Goal: Task Accomplishment & Management: Complete application form

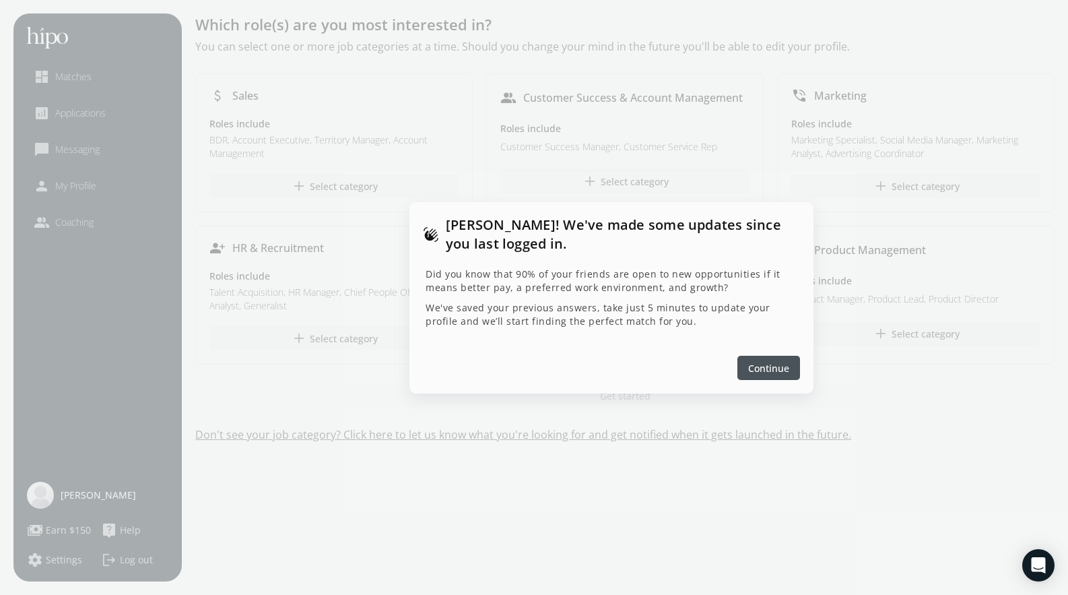
click at [748, 368] on div at bounding box center [769, 368] width 63 height 24
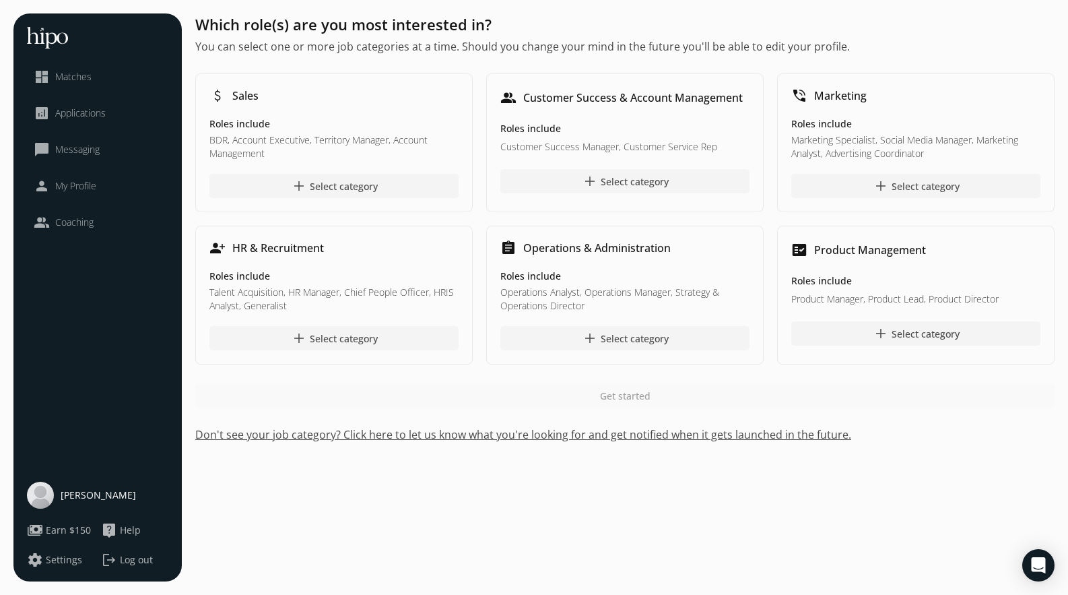
click at [240, 280] on h5 "Roles include" at bounding box center [333, 275] width 249 height 13
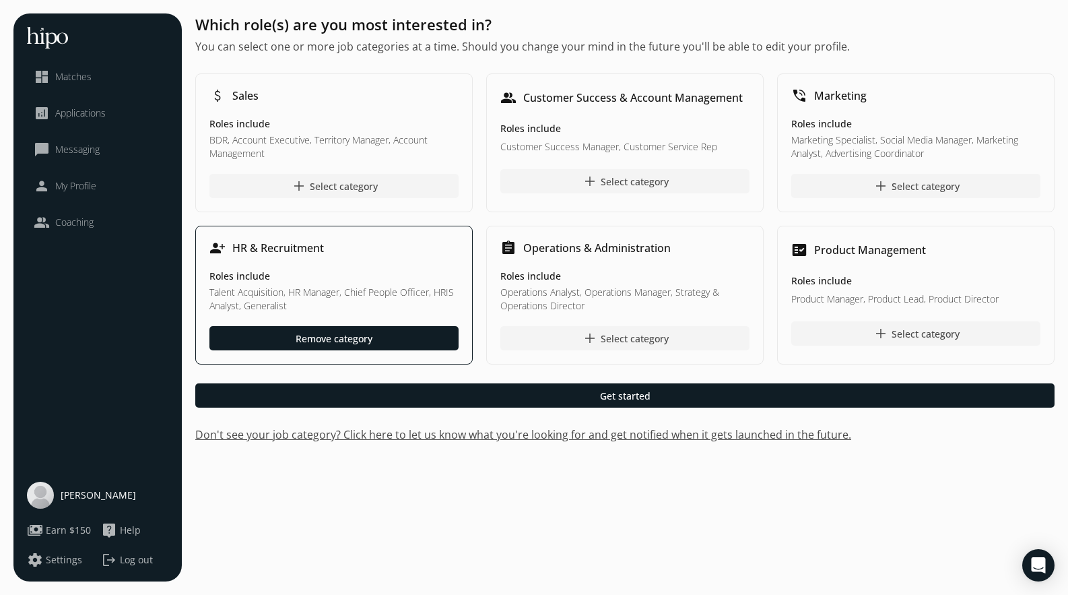
click at [264, 291] on p "Talent Acquisition, HR Manager, Chief People Officer, HRIS Analyst, Generalist" at bounding box center [333, 299] width 249 height 27
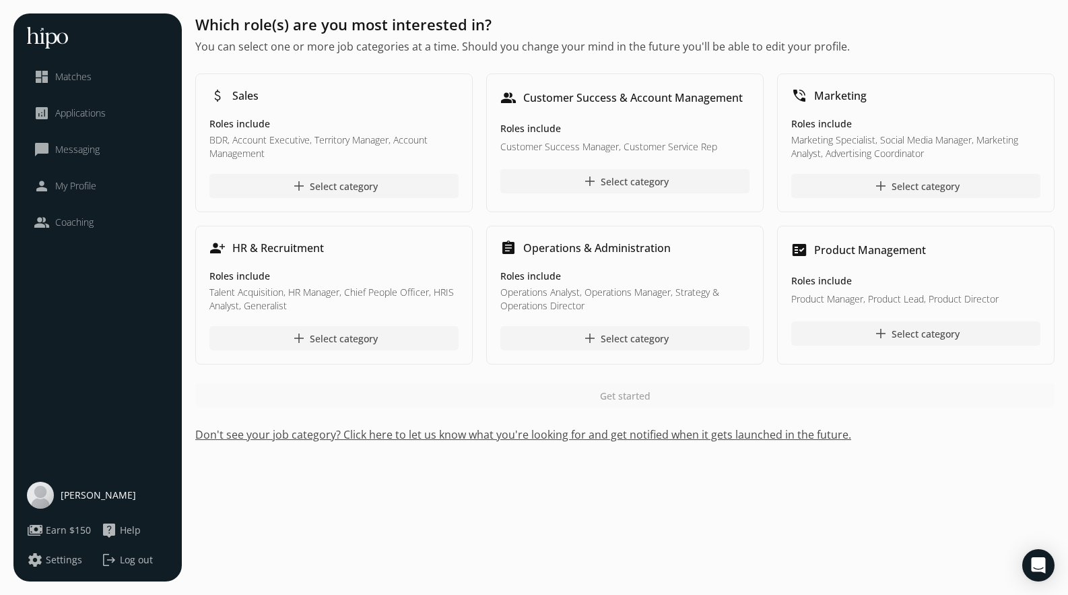
click at [267, 275] on h5 "Roles include" at bounding box center [333, 275] width 249 height 13
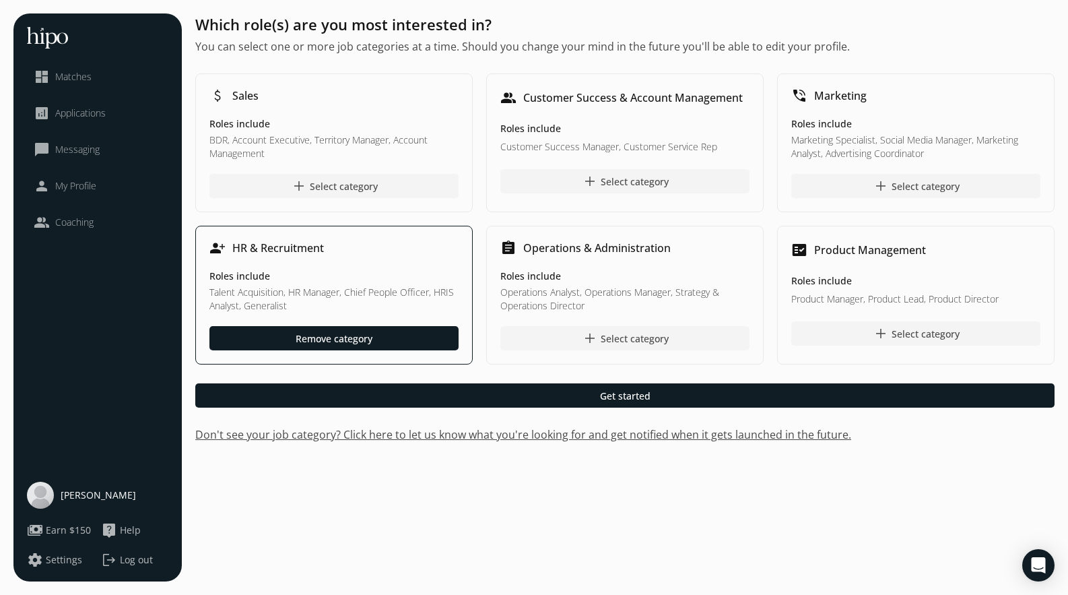
click at [267, 275] on h5 "Roles include" at bounding box center [333, 275] width 249 height 13
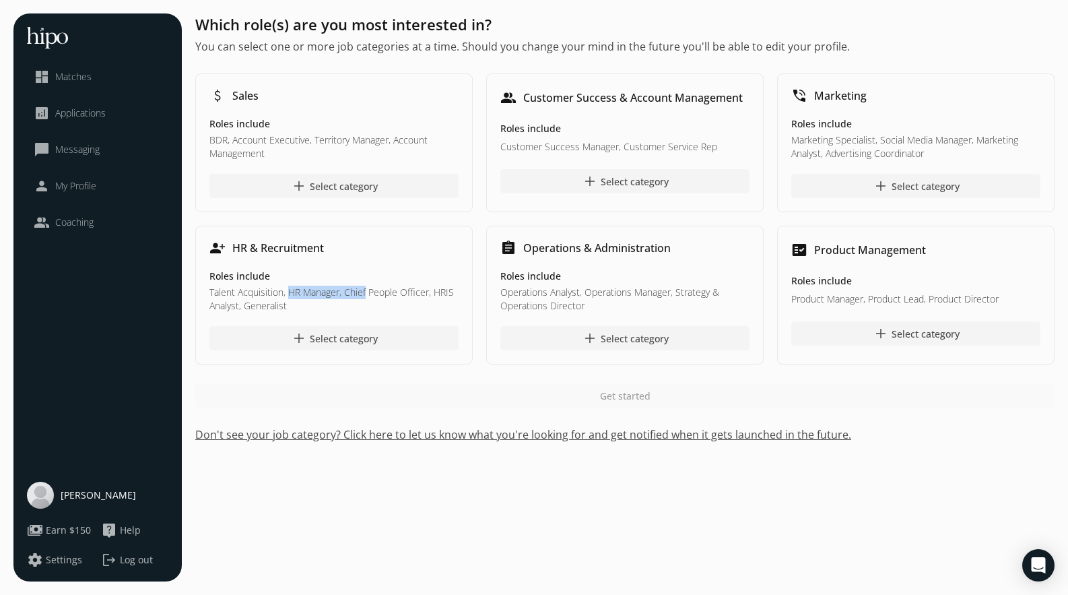
drag, startPoint x: 291, startPoint y: 295, endPoint x: 366, endPoint y: 292, distance: 74.8
click at [366, 292] on p "Talent Acquisition, HR Manager, Chief People Officer, HRIS Analyst, Generalist" at bounding box center [333, 299] width 249 height 27
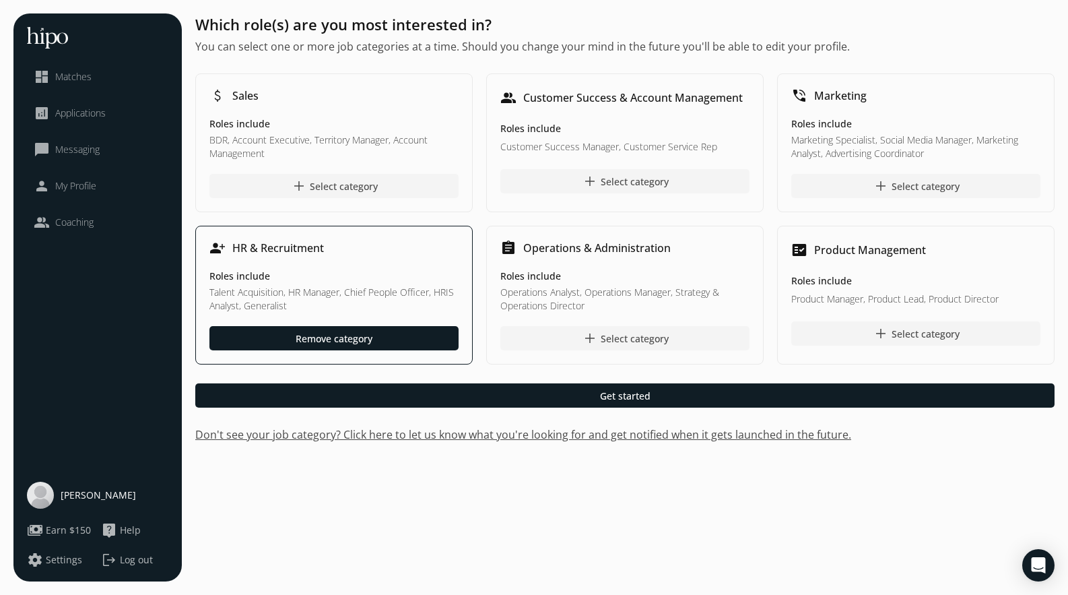
click at [490, 410] on div "Which role(s) are you most interested in? You can select one or more job catego…" at bounding box center [624, 227] width 859 height 429
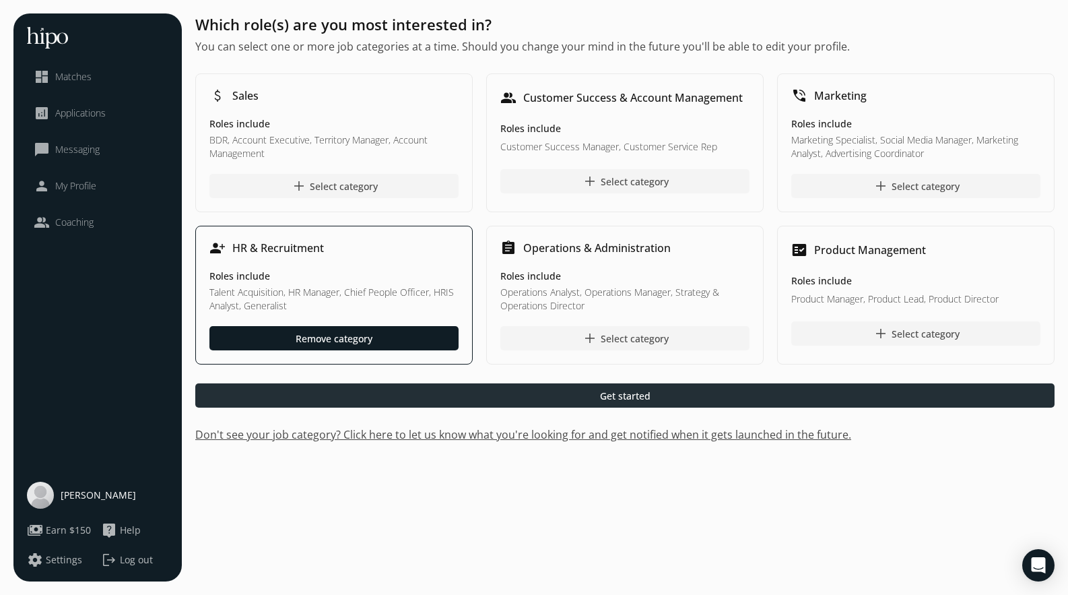
click at [489, 401] on div at bounding box center [624, 395] width 859 height 24
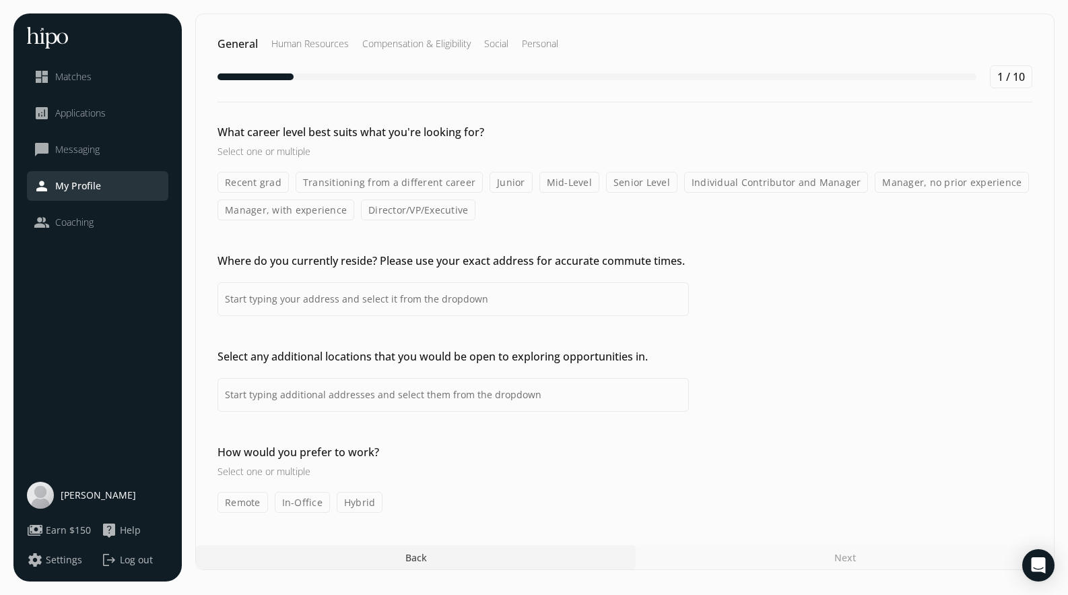
click at [303, 40] on h2 "Human Resources" at bounding box center [309, 43] width 77 height 13
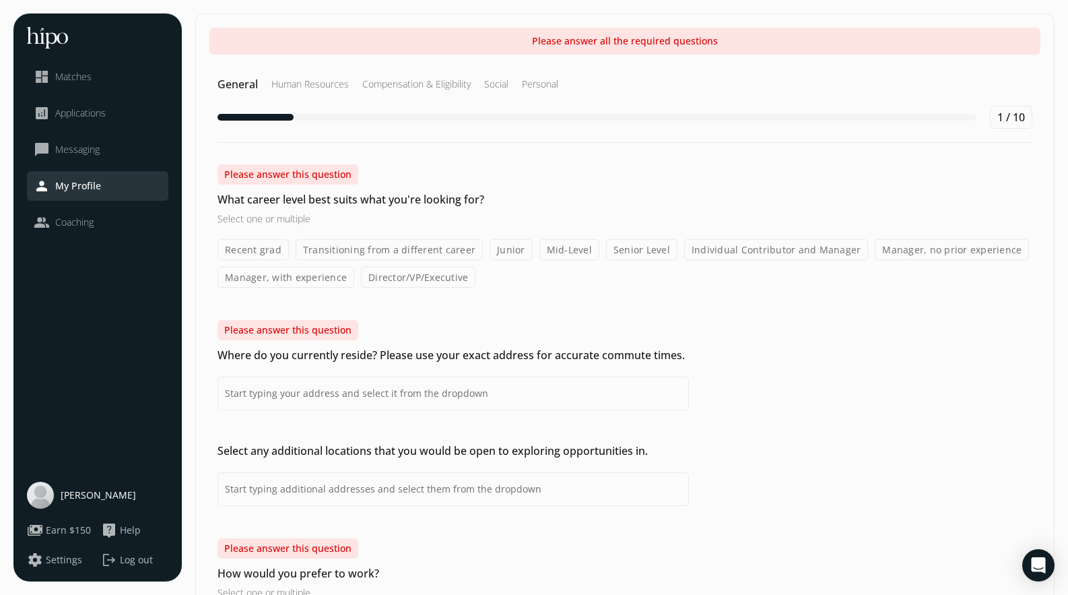
click at [105, 108] on span "Applications" at bounding box center [80, 112] width 51 height 13
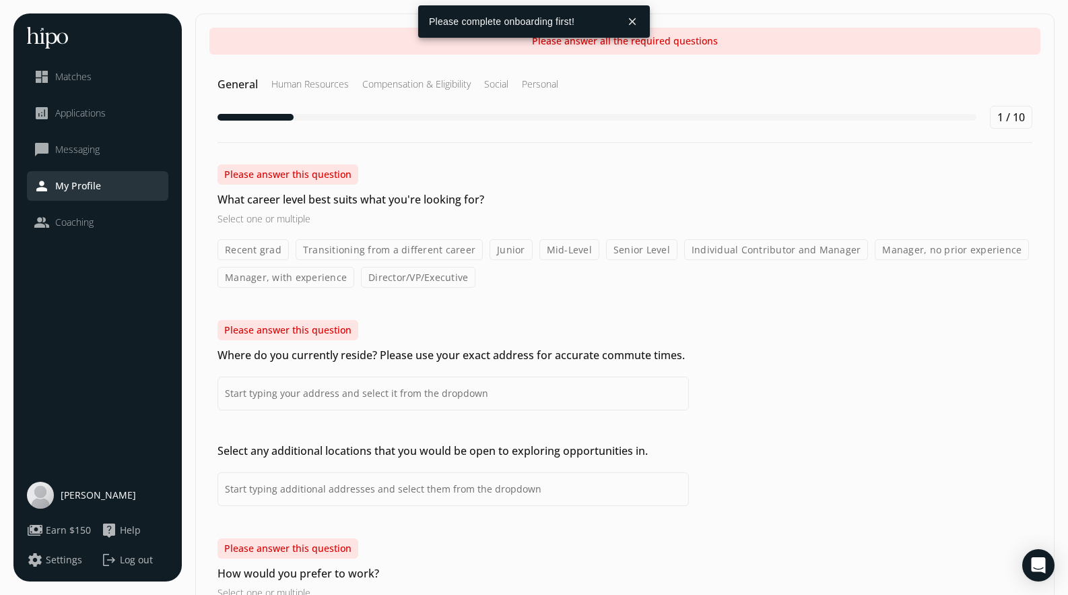
click at [50, 75] on div "dashboard Matches" at bounding box center [63, 77] width 58 height 16
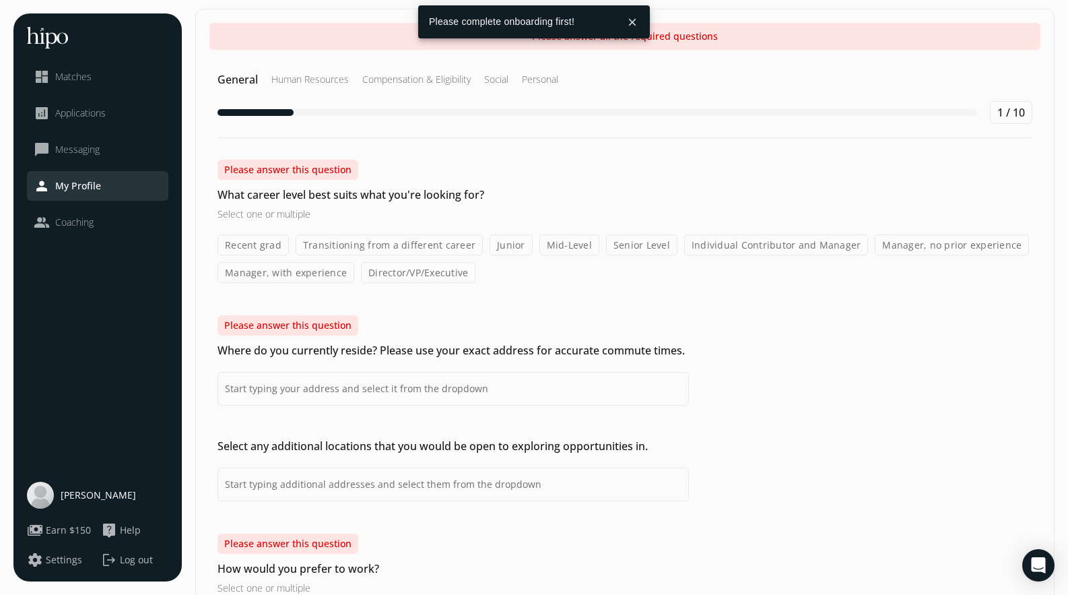
click at [77, 84] on div "dashboard Matches" at bounding box center [63, 77] width 58 height 16
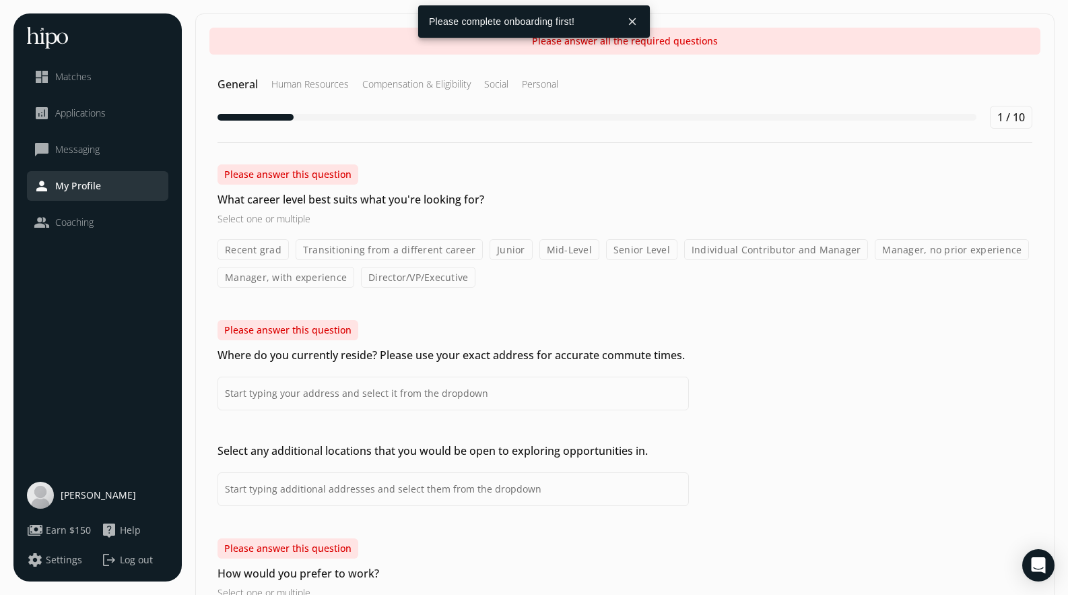
click at [61, 73] on span "Matches" at bounding box center [73, 76] width 36 height 13
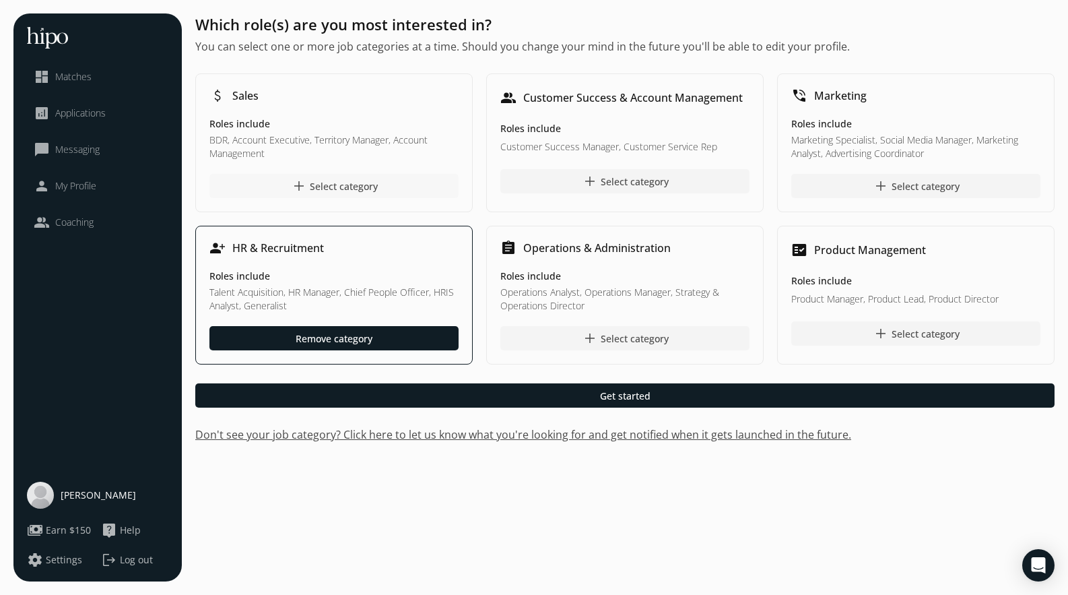
click at [319, 185] on div "add Select category" at bounding box center [334, 186] width 87 height 16
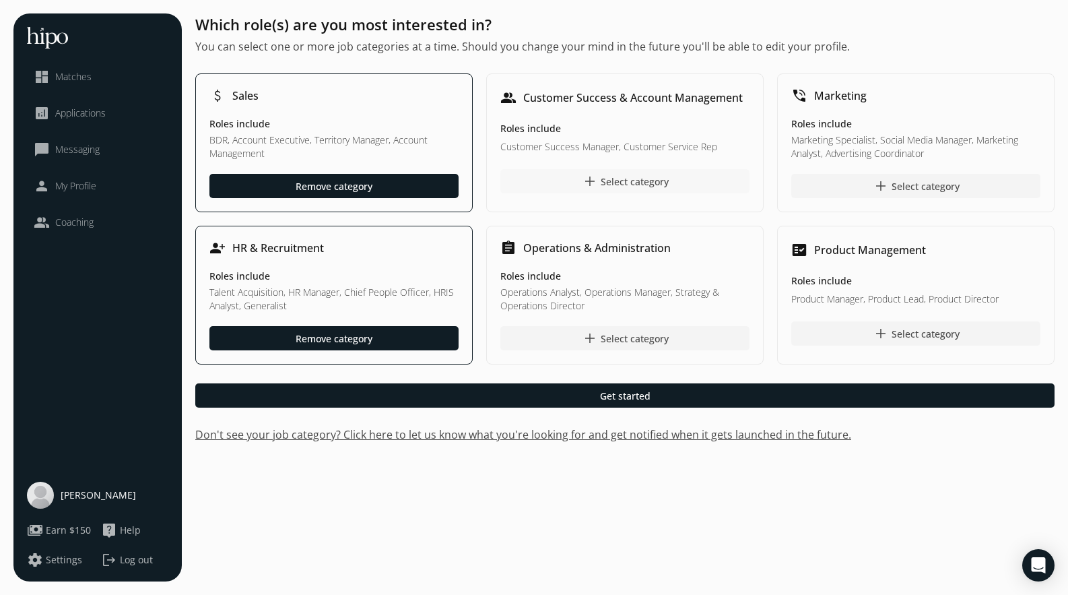
click at [597, 173] on span "add" at bounding box center [590, 181] width 16 height 16
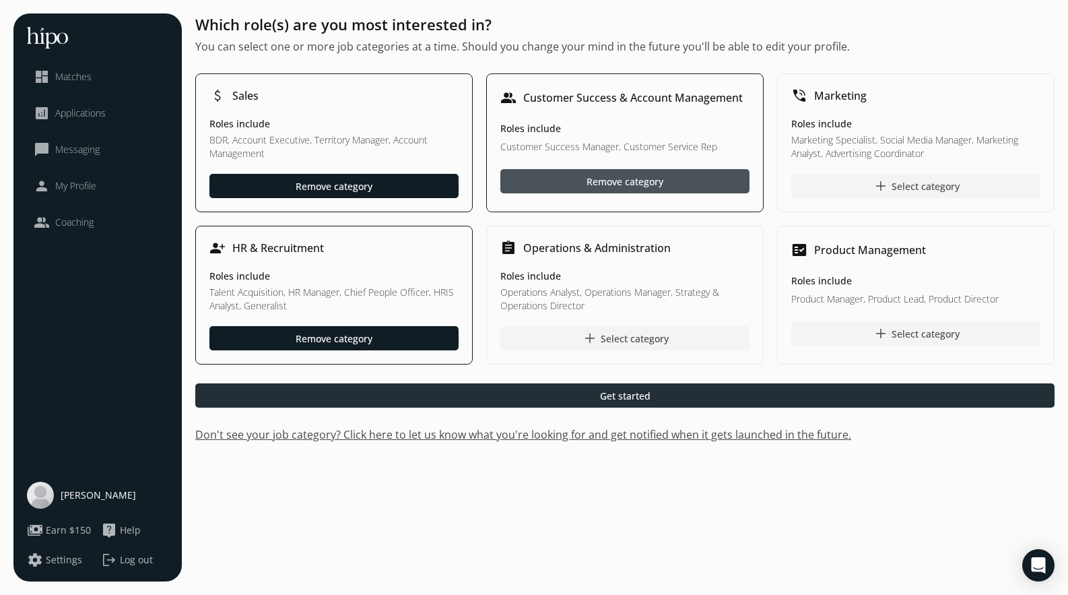
click at [594, 392] on div at bounding box center [624, 395] width 859 height 24
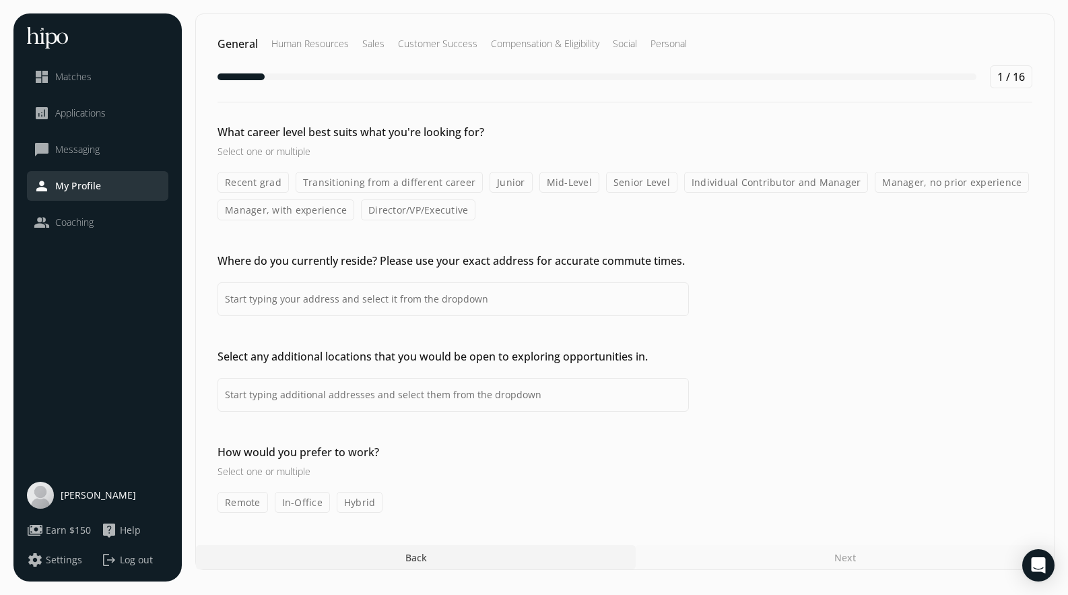
click at [65, 119] on span "Applications" at bounding box center [80, 112] width 51 height 13
